Goal: Transaction & Acquisition: Obtain resource

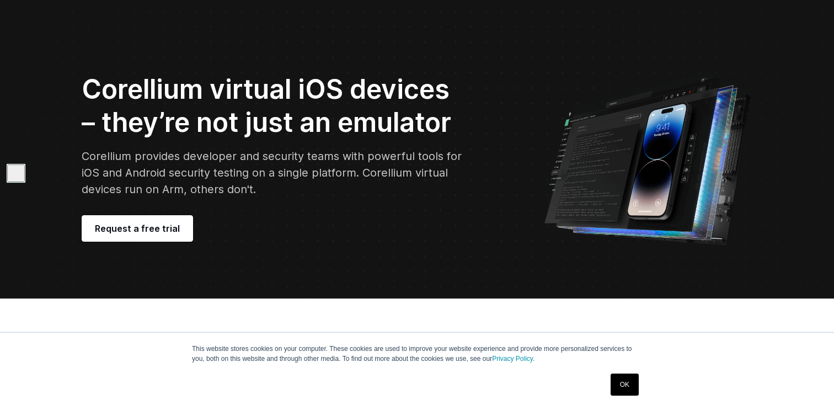
scroll to position [31, 0]
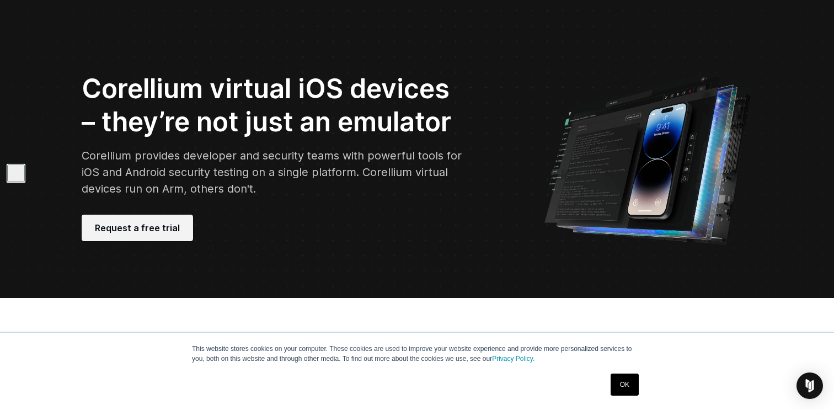
click at [142, 228] on span "Request a free trial" at bounding box center [137, 227] width 85 height 13
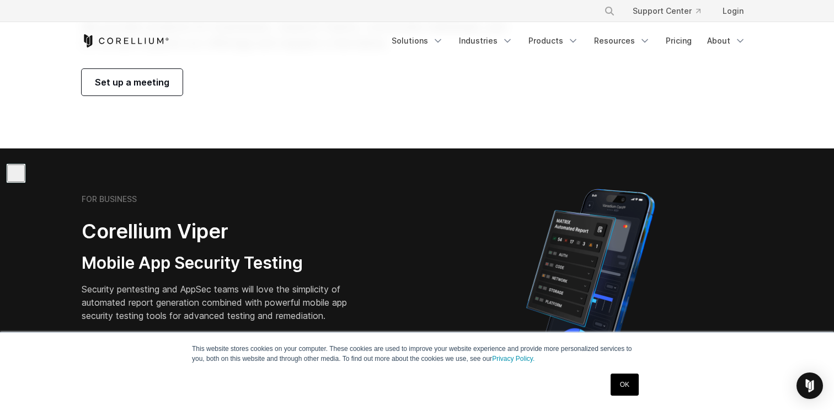
scroll to position [213, 0]
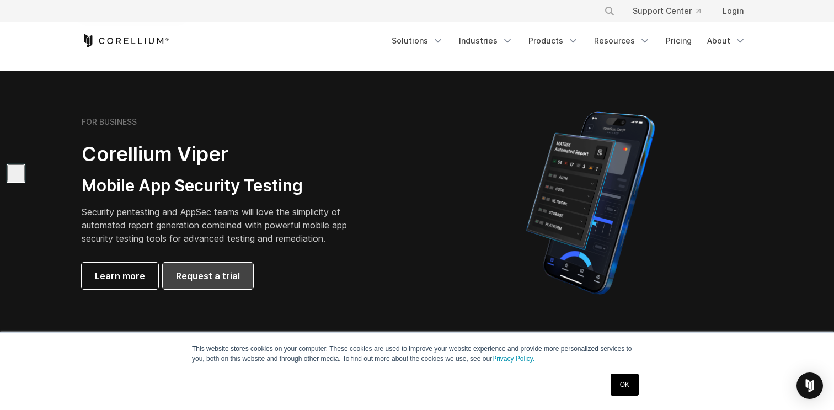
click at [189, 264] on link "Request a trial" at bounding box center [208, 275] width 90 height 26
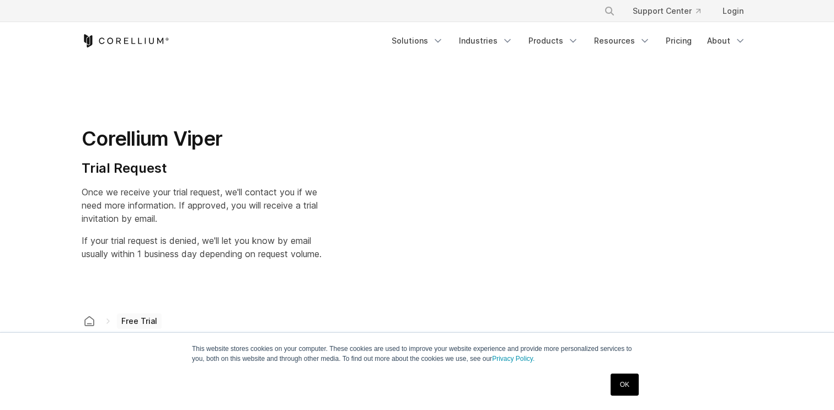
select select "**"
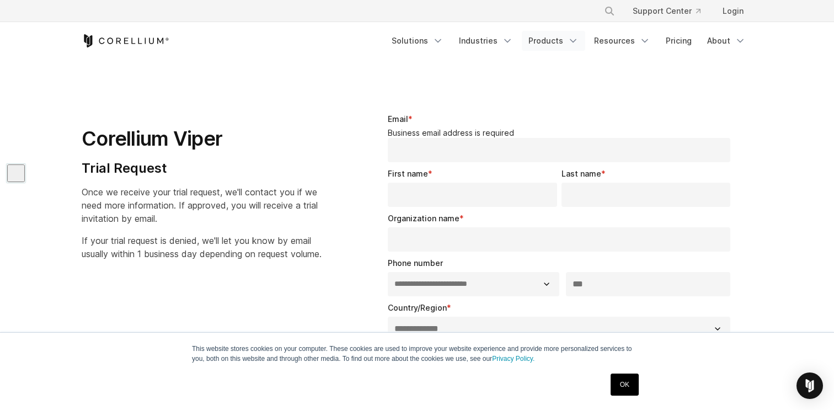
click at [568, 37] on link "Products" at bounding box center [553, 41] width 63 height 20
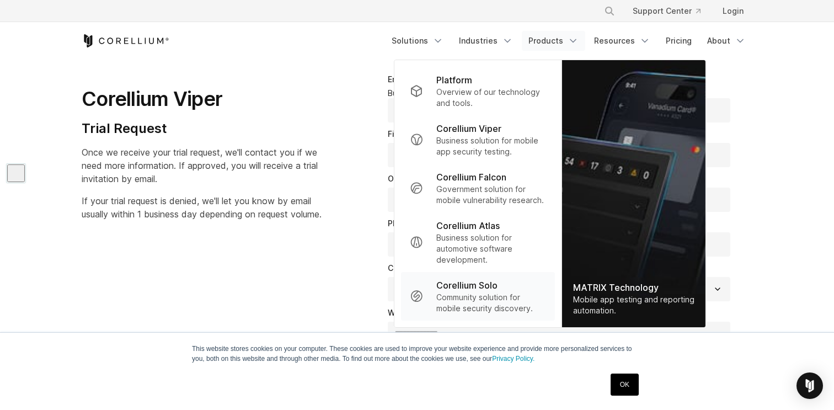
scroll to position [41, 0]
